Goal: Information Seeking & Learning: Learn about a topic

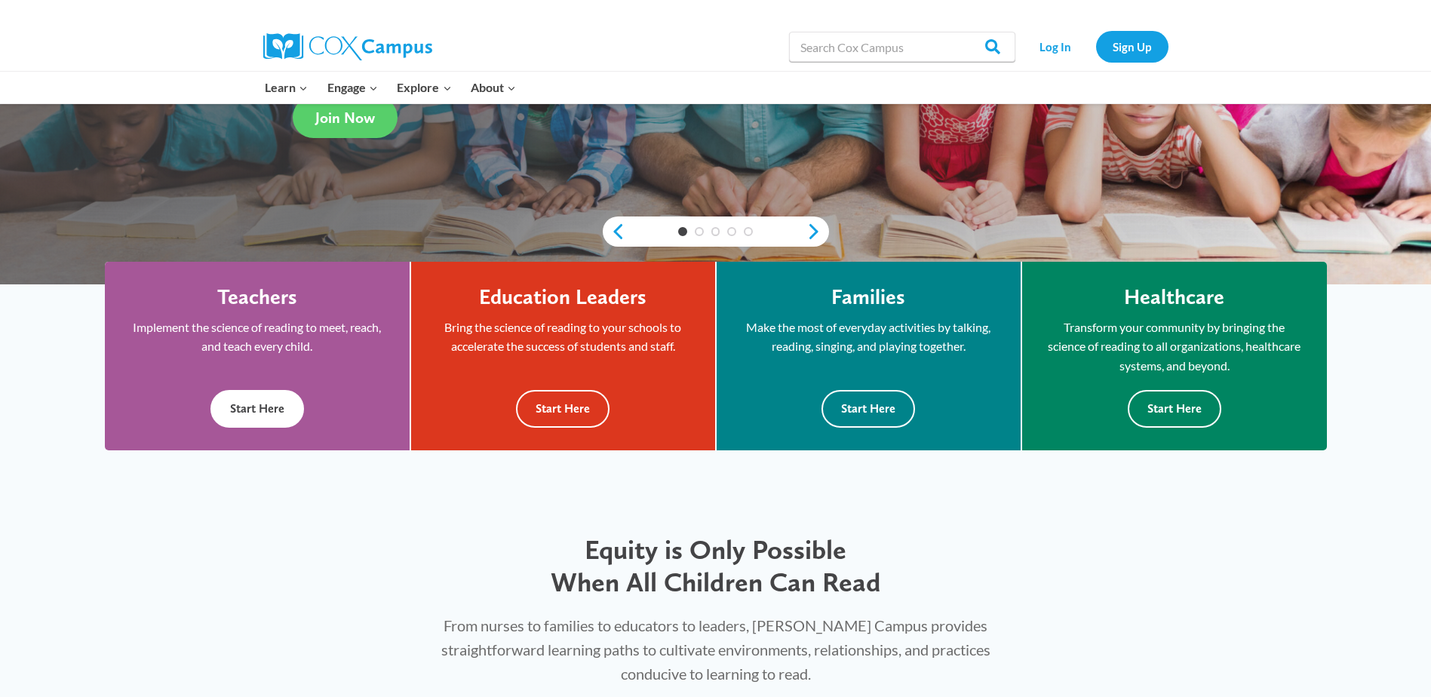
scroll to position [377, 0]
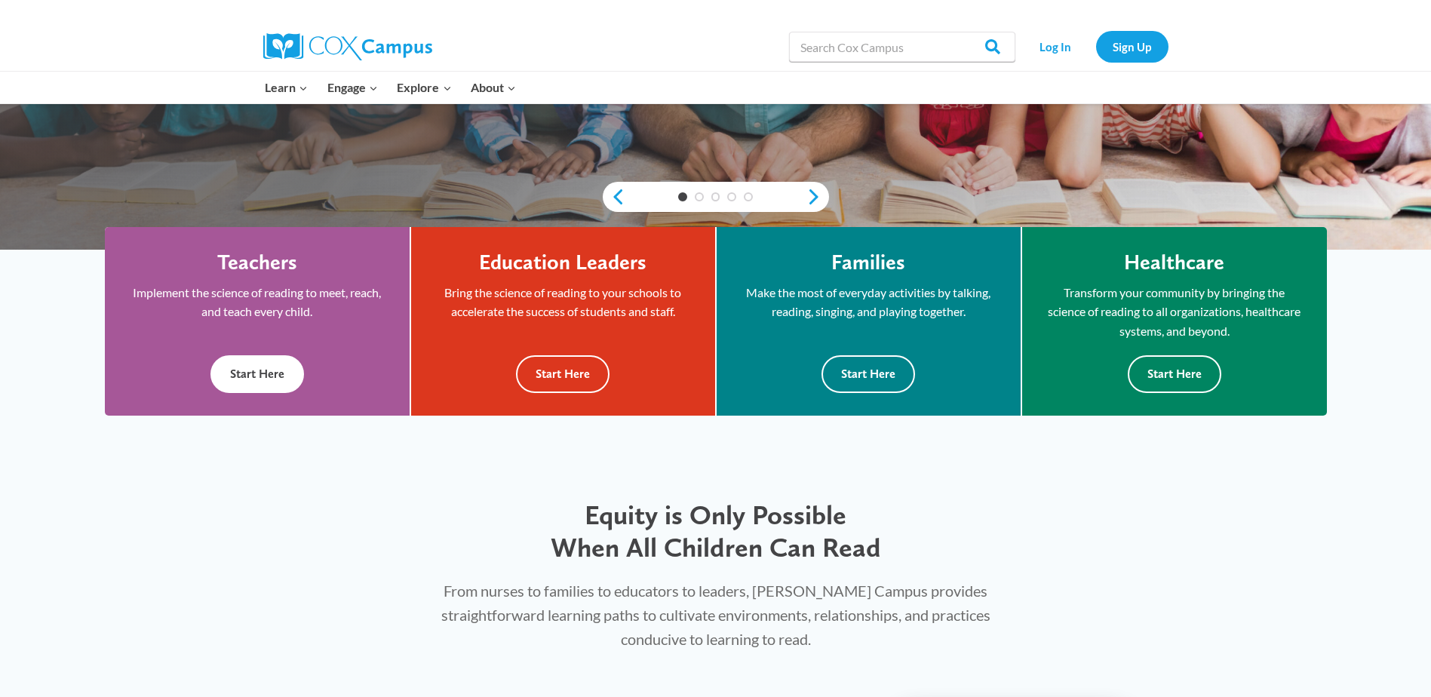
click at [234, 362] on button "Start Here" at bounding box center [257, 373] width 94 height 37
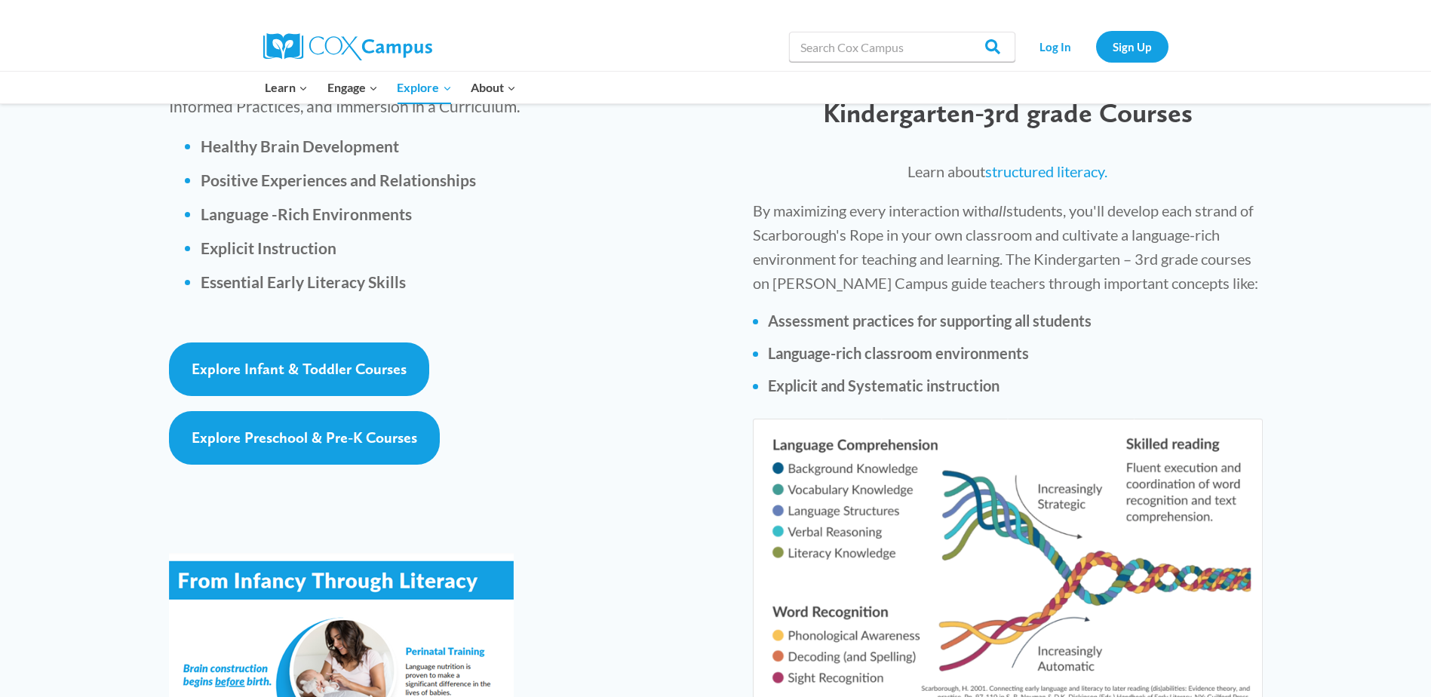
scroll to position [2112, 0]
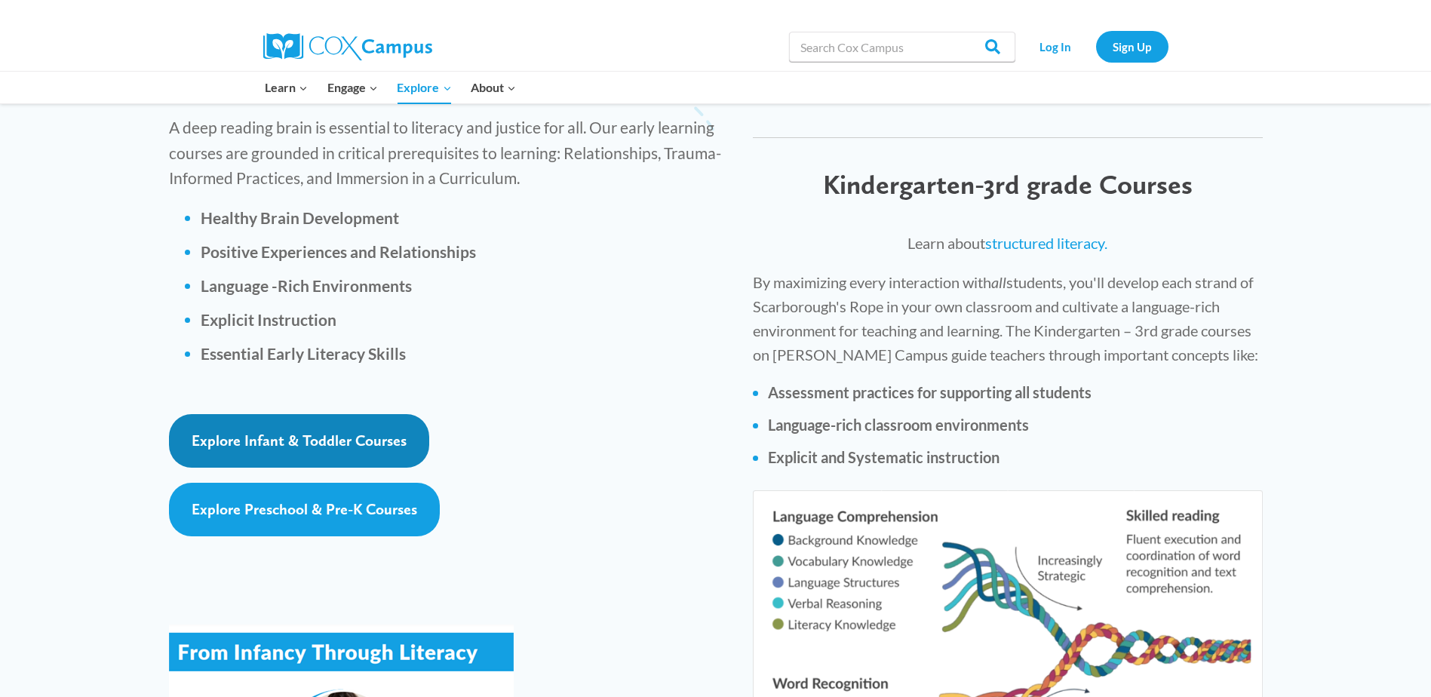
click at [252, 432] on span "Explore Infant & Toddler Courses" at bounding box center [299, 441] width 215 height 18
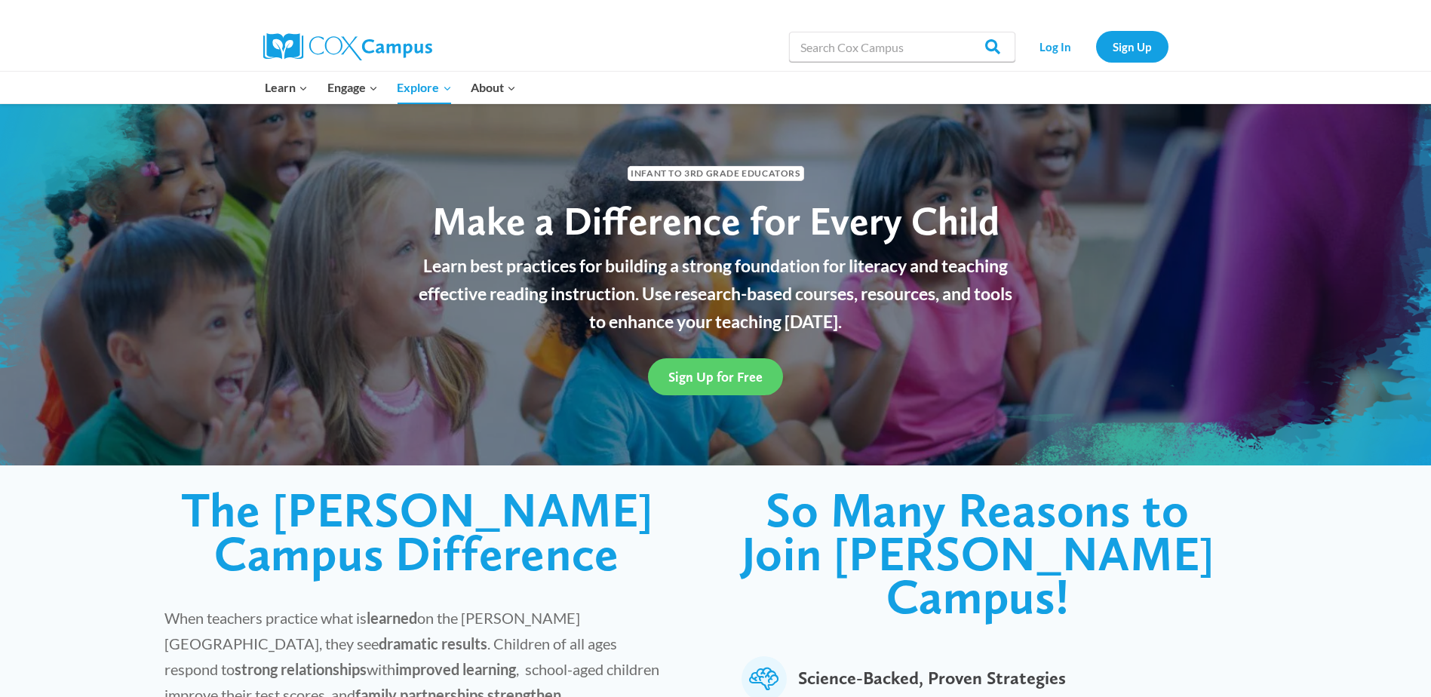
scroll to position [0, 0]
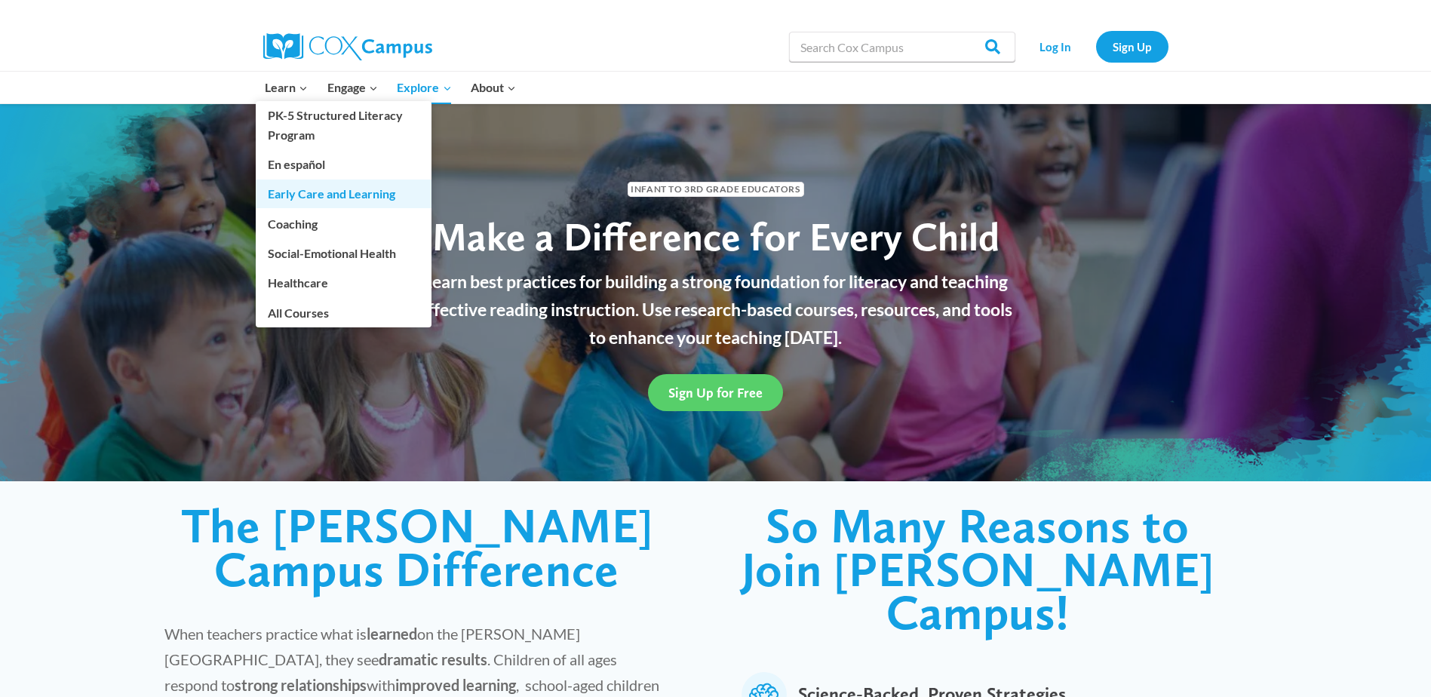
click at [308, 198] on link "Early Care and Learning" at bounding box center [344, 194] width 176 height 29
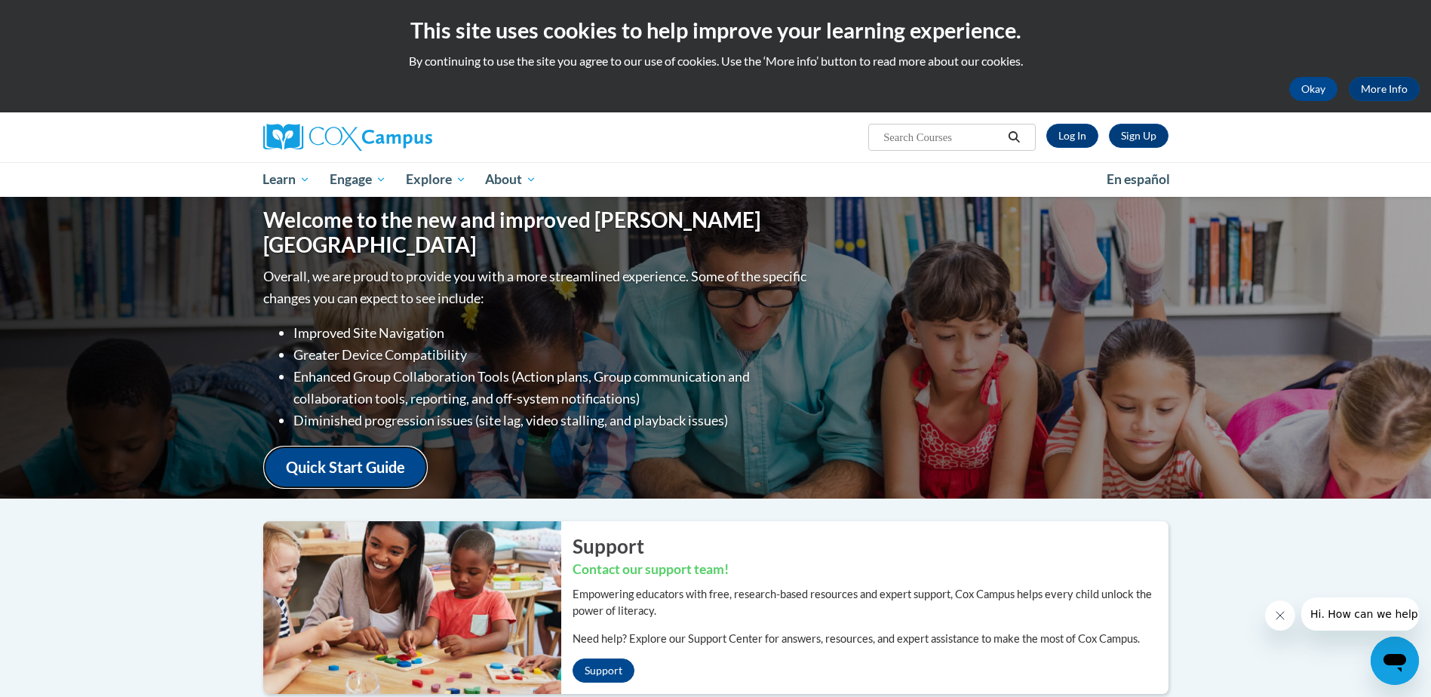
click at [333, 452] on link "Quick Start Guide" at bounding box center [345, 467] width 164 height 43
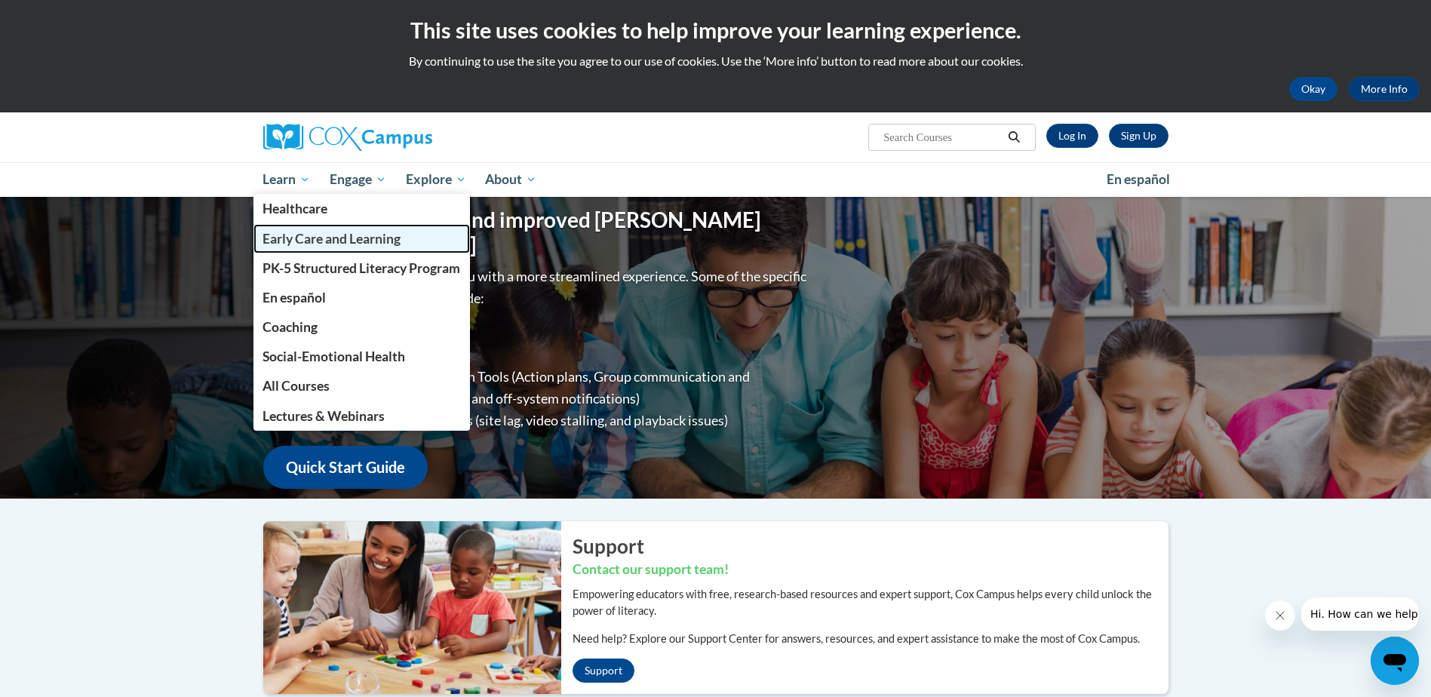
click at [318, 245] on span "Early Care and Learning" at bounding box center [332, 239] width 138 height 16
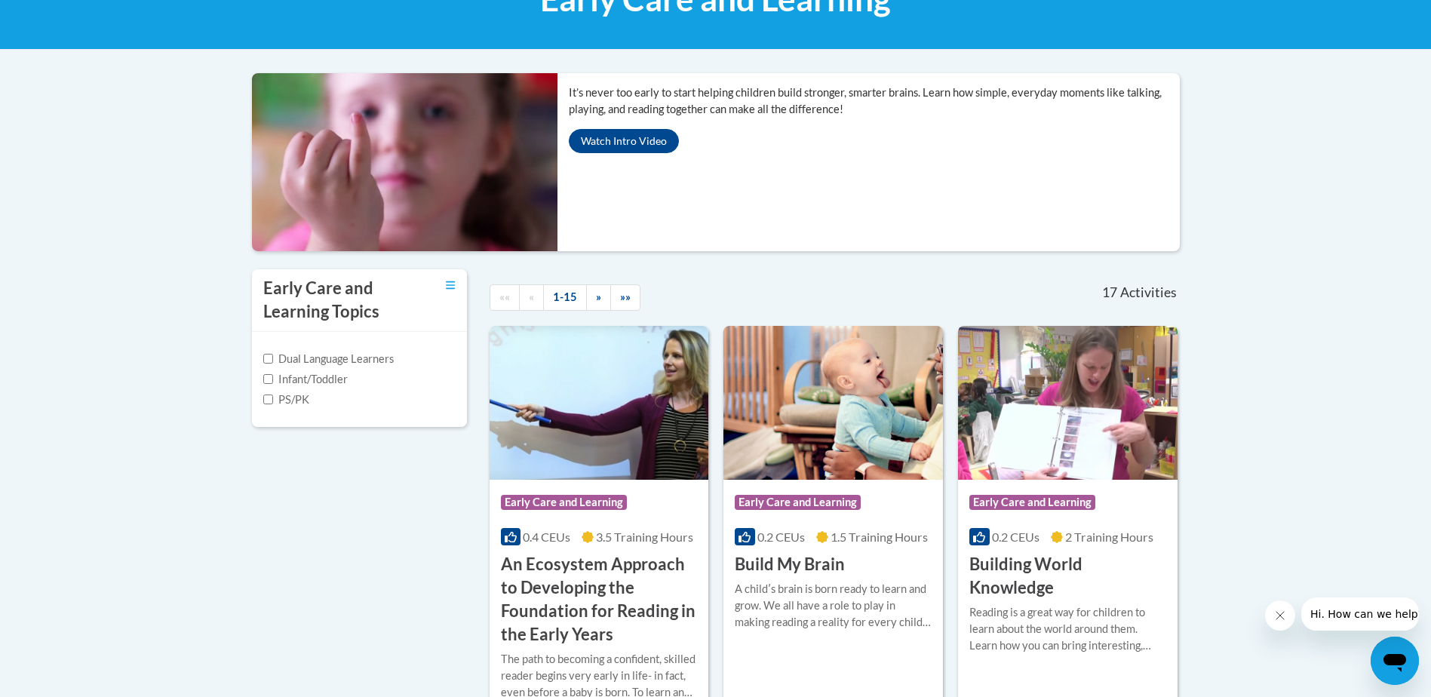
scroll to position [302, 0]
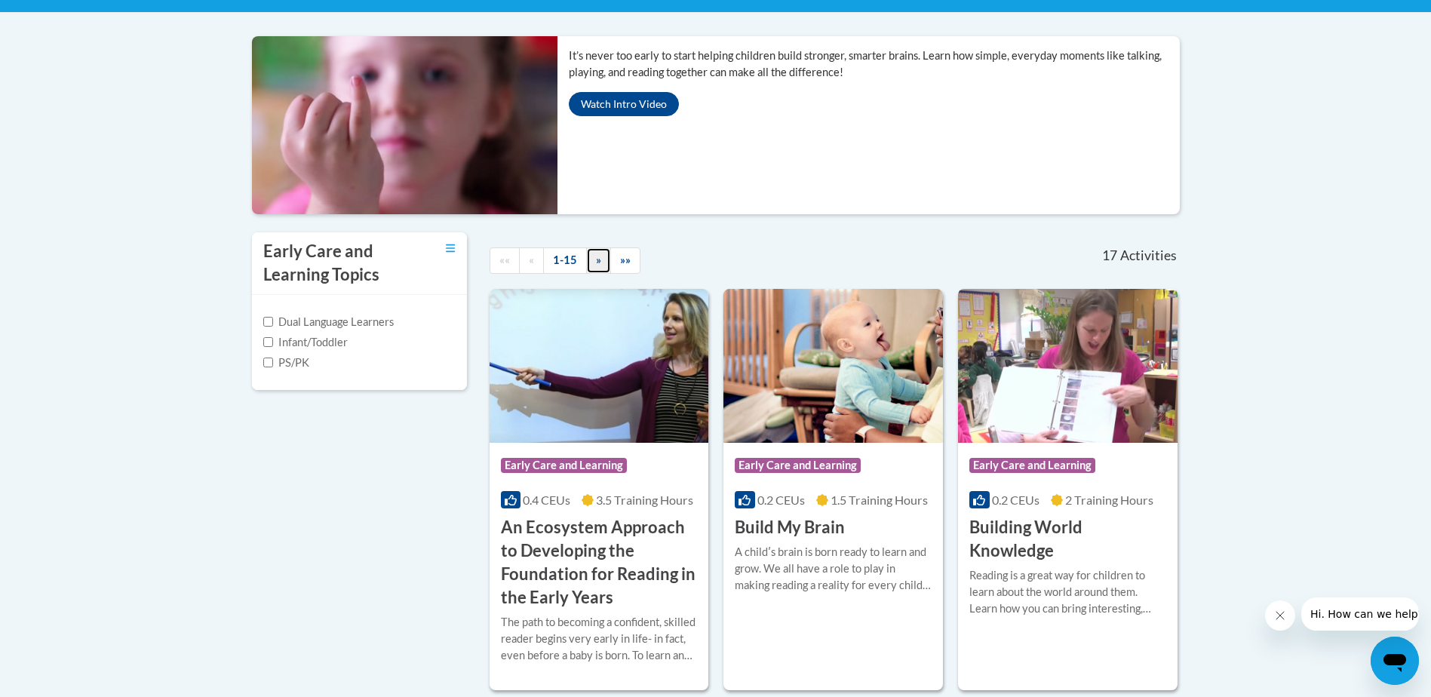
click at [589, 269] on link "»" at bounding box center [598, 260] width 25 height 26
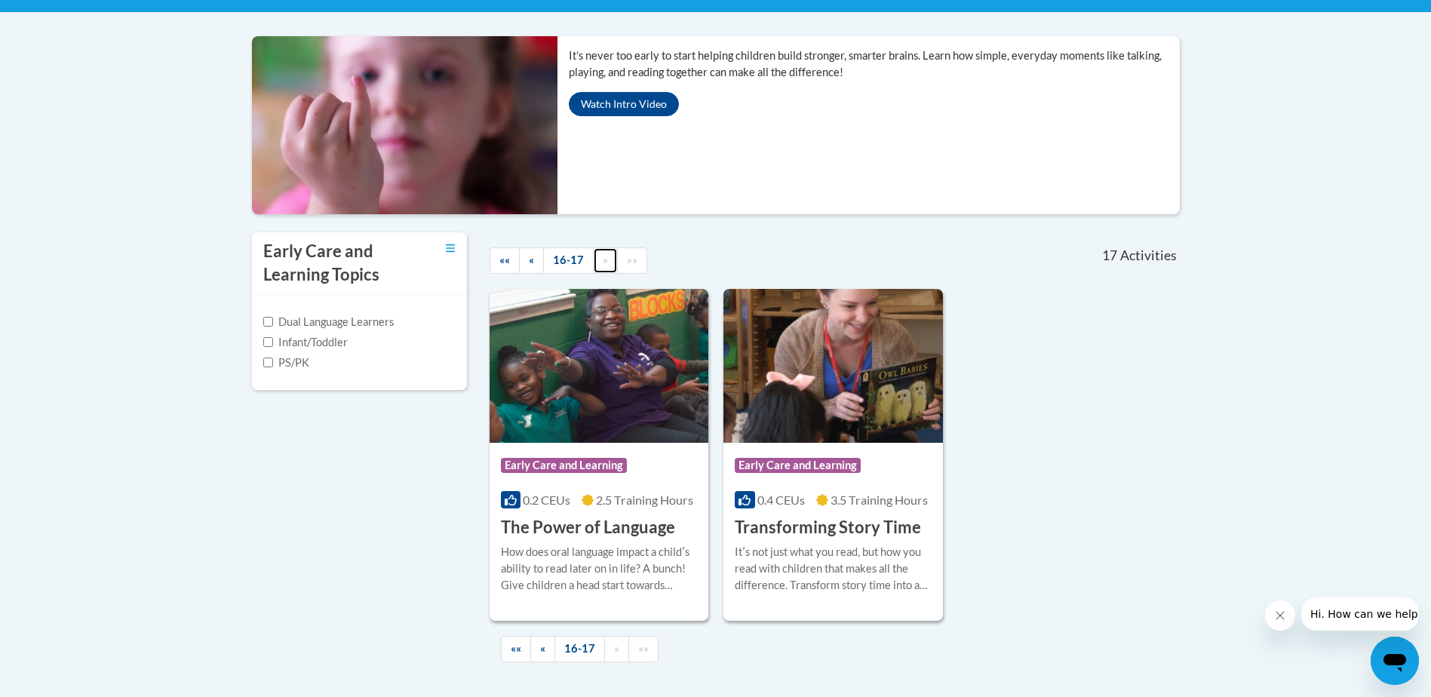
click at [596, 267] on link "»" at bounding box center [605, 260] width 25 height 26
click at [545, 267] on link "16-17" at bounding box center [568, 260] width 51 height 26
click at [264, 367] on input "PS/PK" at bounding box center [268, 363] width 10 height 10
checkbox input "true"
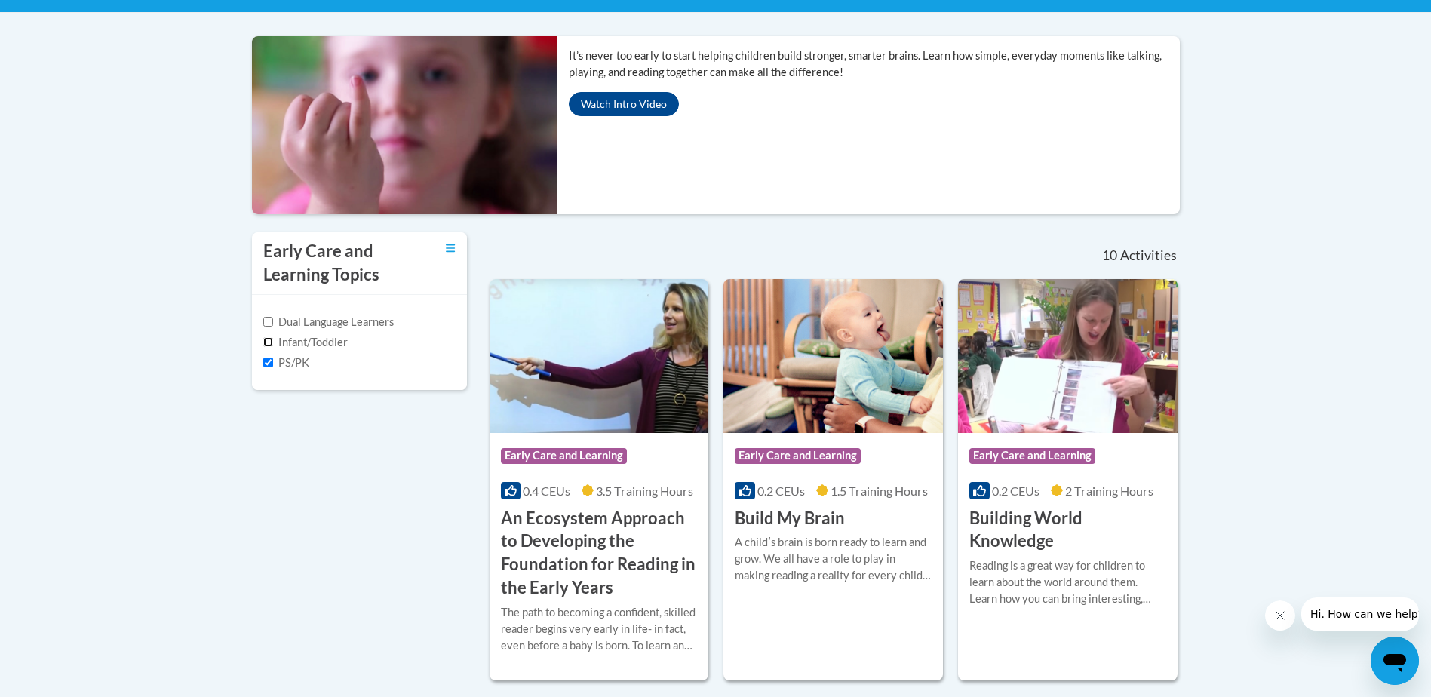
click at [268, 345] on input "Infant/Toddler" at bounding box center [268, 342] width 10 height 10
checkbox input "true"
click at [269, 325] on input "Dual Language Learners" at bounding box center [268, 322] width 10 height 10
checkbox input "true"
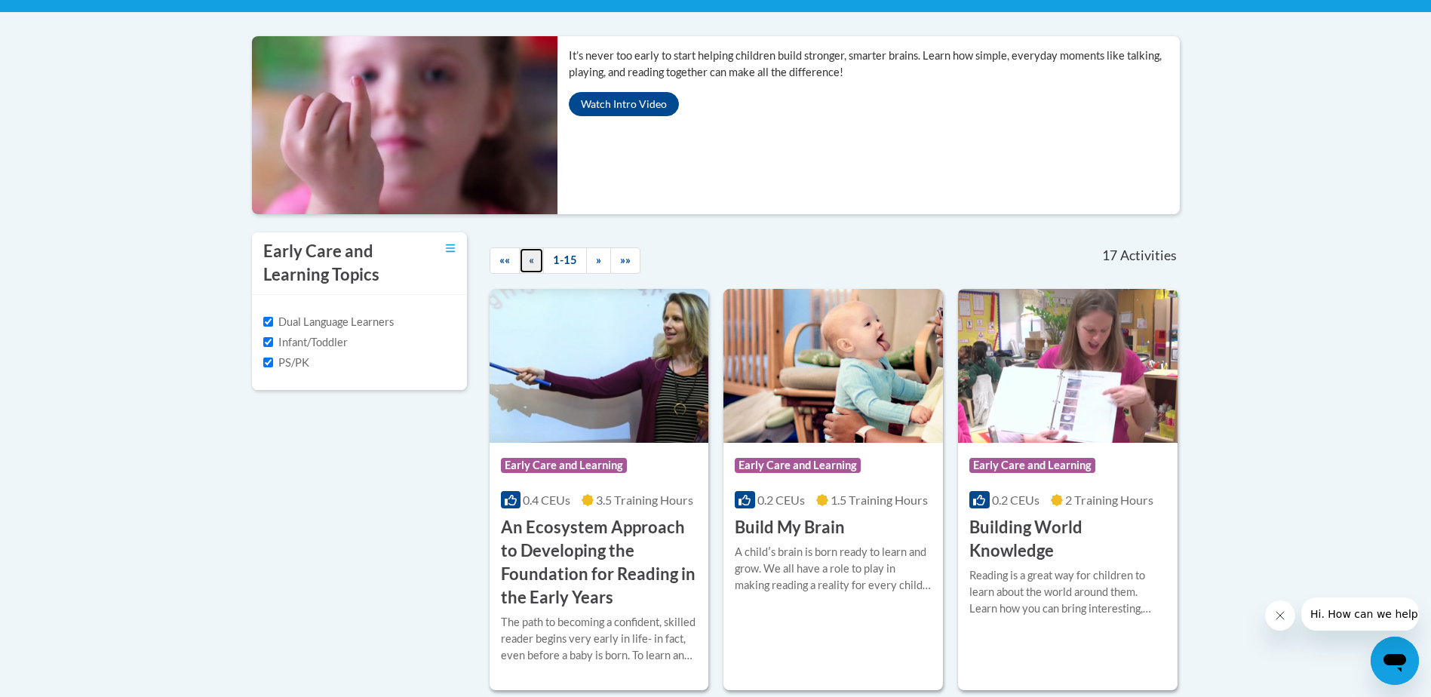
click at [541, 267] on link "«" at bounding box center [531, 260] width 25 height 26
